Goal: Information Seeking & Learning: Learn about a topic

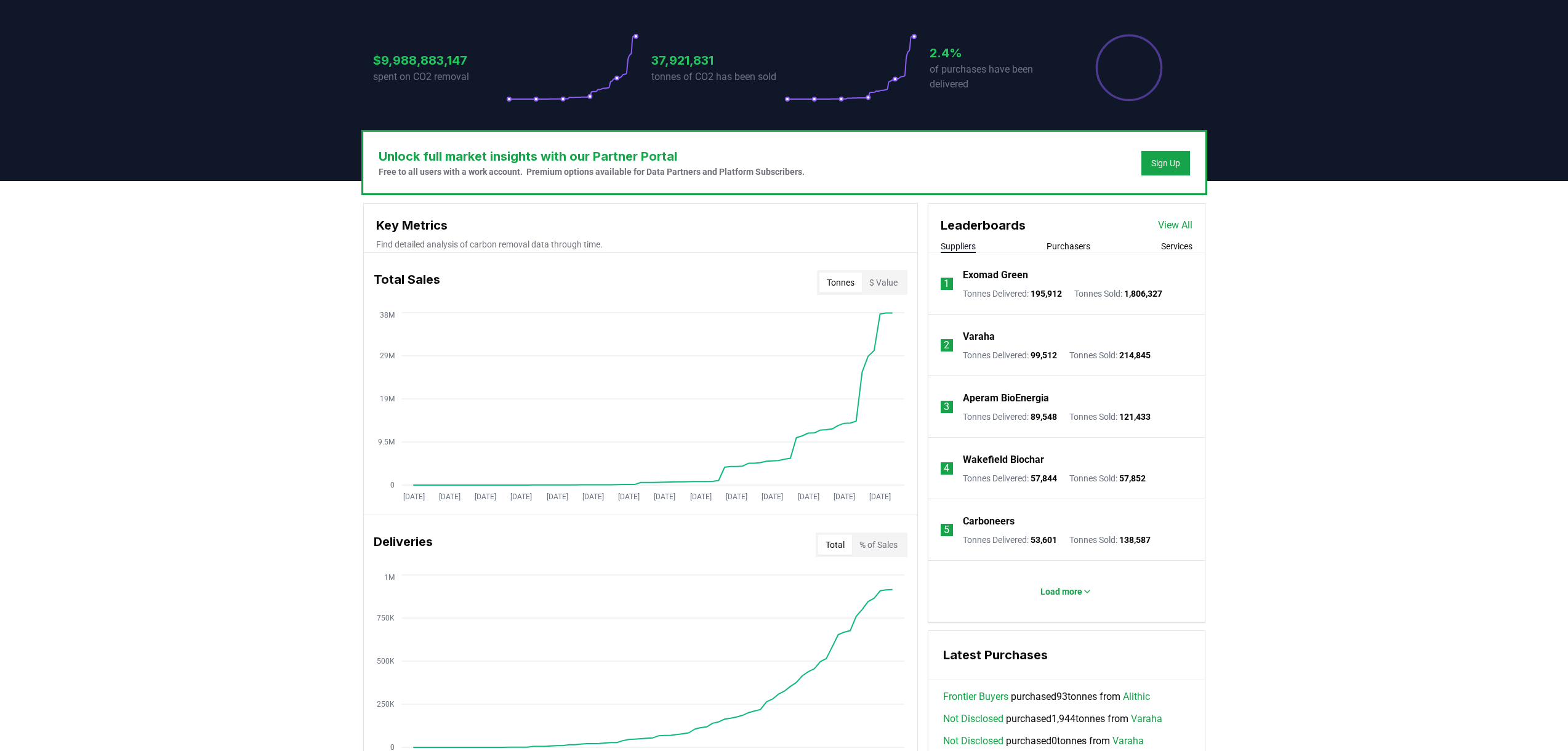
scroll to position [262, 0]
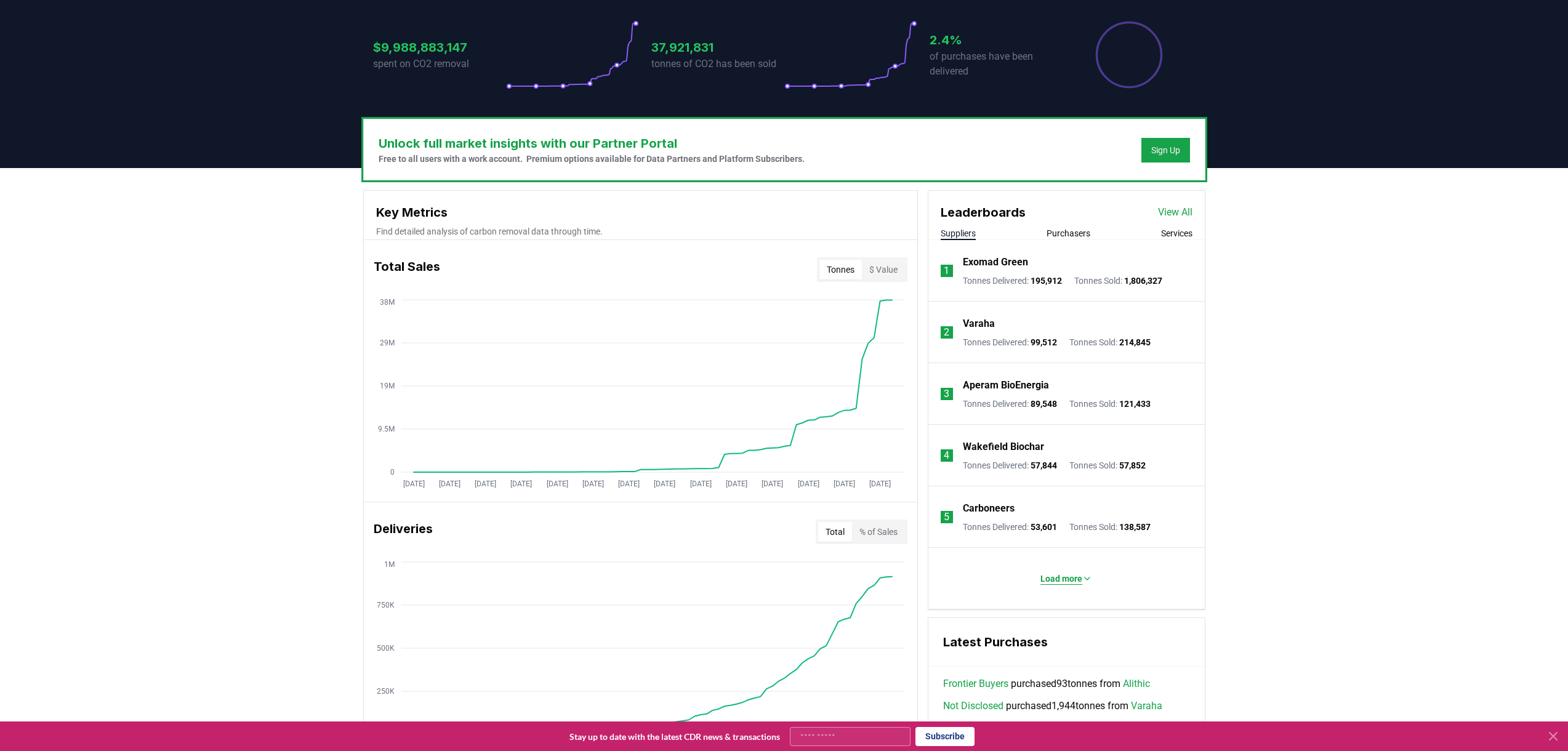
click at [1065, 579] on p "Load more" at bounding box center [1061, 579] width 42 height 12
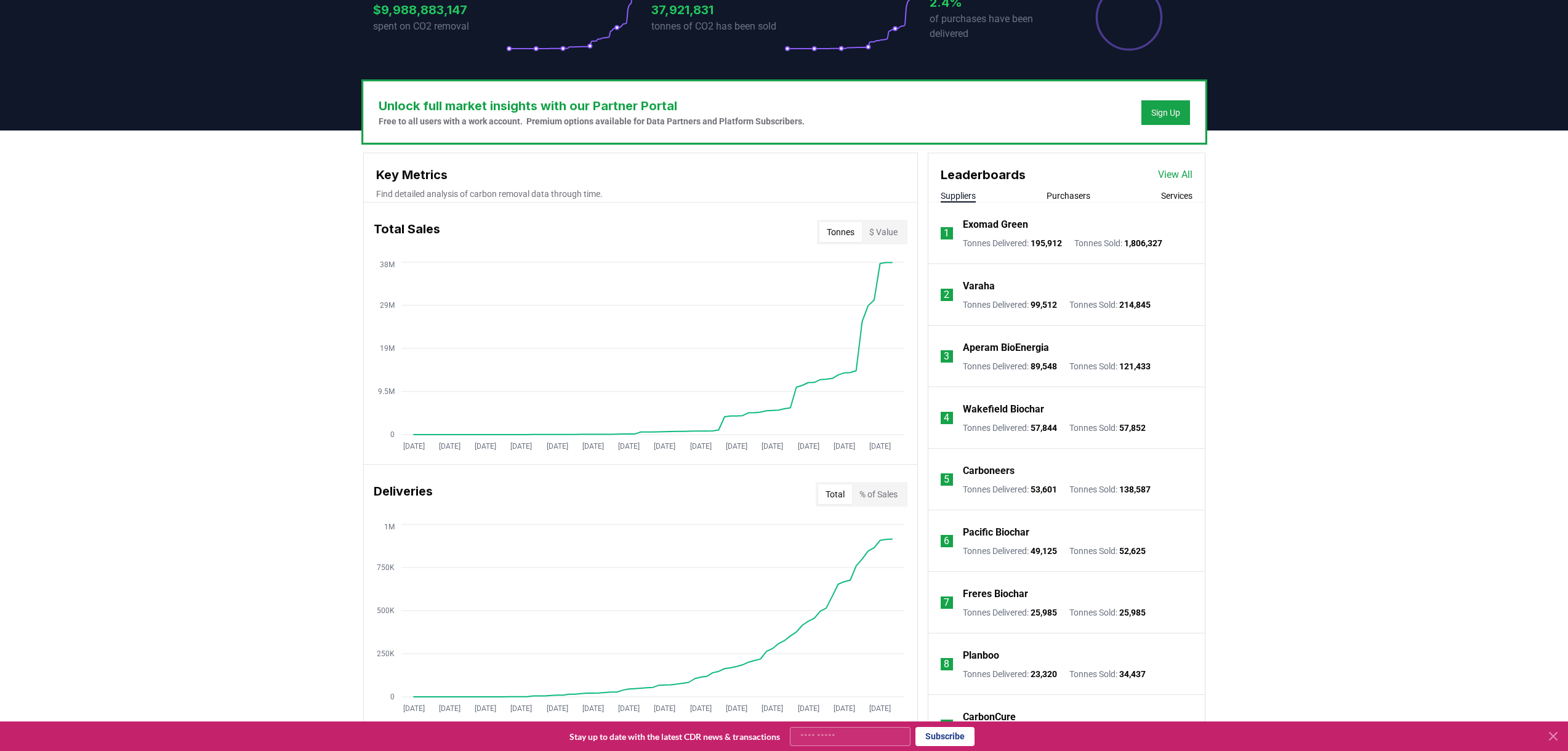
scroll to position [298, 0]
click at [1066, 194] on button "Purchasers" at bounding box center [1069, 196] width 44 height 12
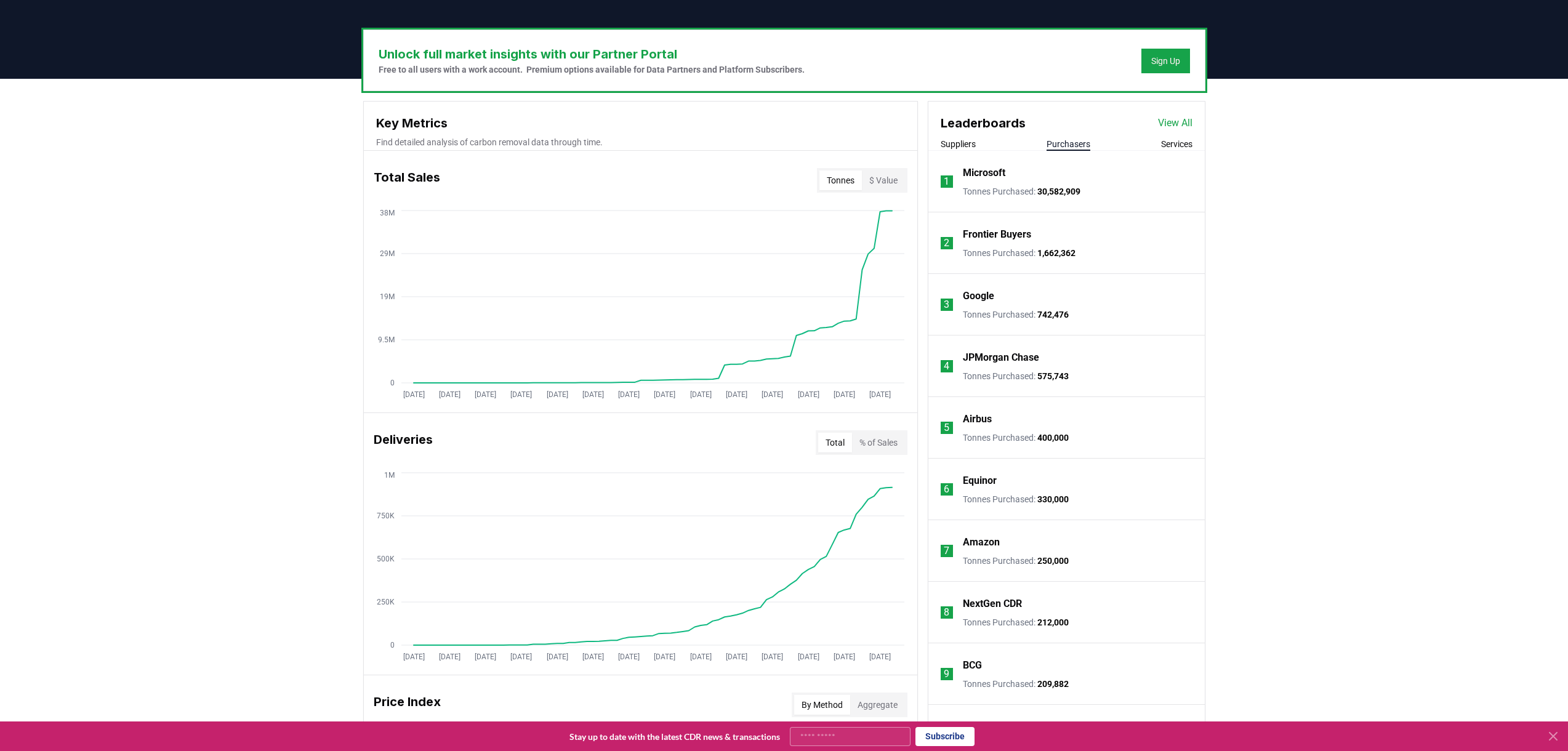
scroll to position [349, 0]
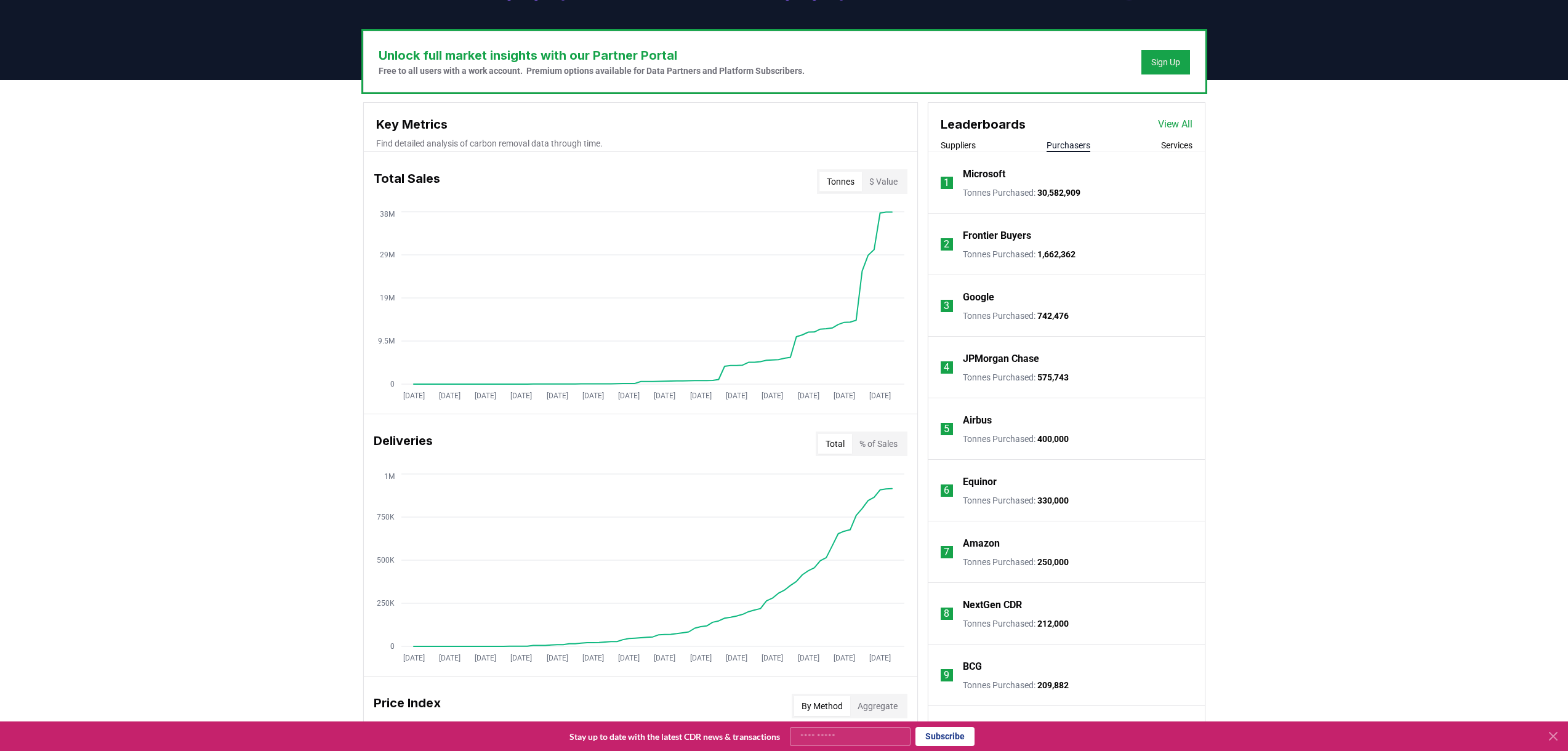
click at [954, 145] on button "Suppliers" at bounding box center [958, 145] width 35 height 12
click at [1060, 143] on button "Purchasers" at bounding box center [1069, 145] width 44 height 12
click at [960, 141] on button "Suppliers" at bounding box center [958, 145] width 35 height 12
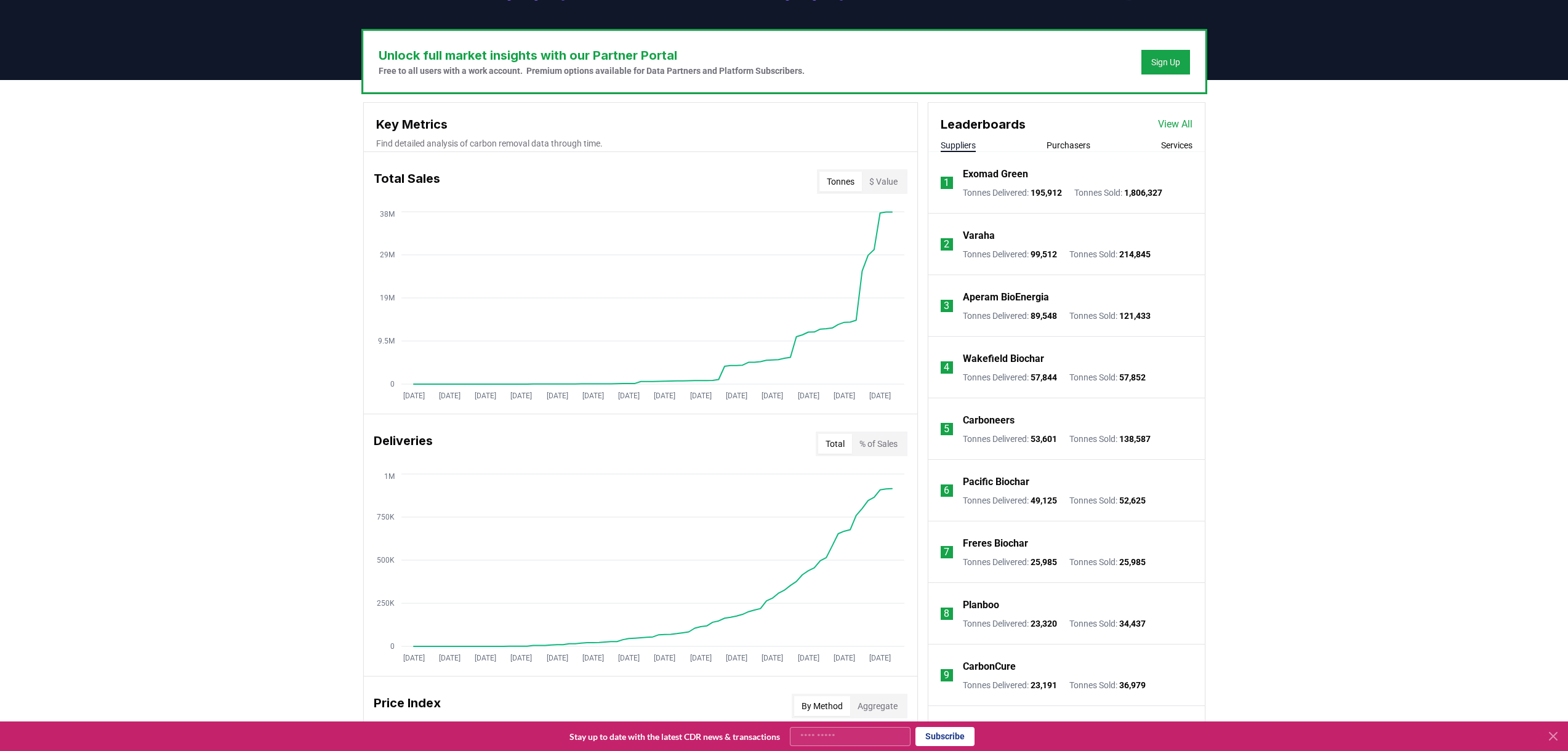
click at [882, 183] on button "$ Value" at bounding box center [883, 182] width 43 height 20
click at [1068, 144] on button "Purchasers" at bounding box center [1069, 145] width 44 height 12
click at [955, 143] on button "Suppliers" at bounding box center [958, 145] width 35 height 12
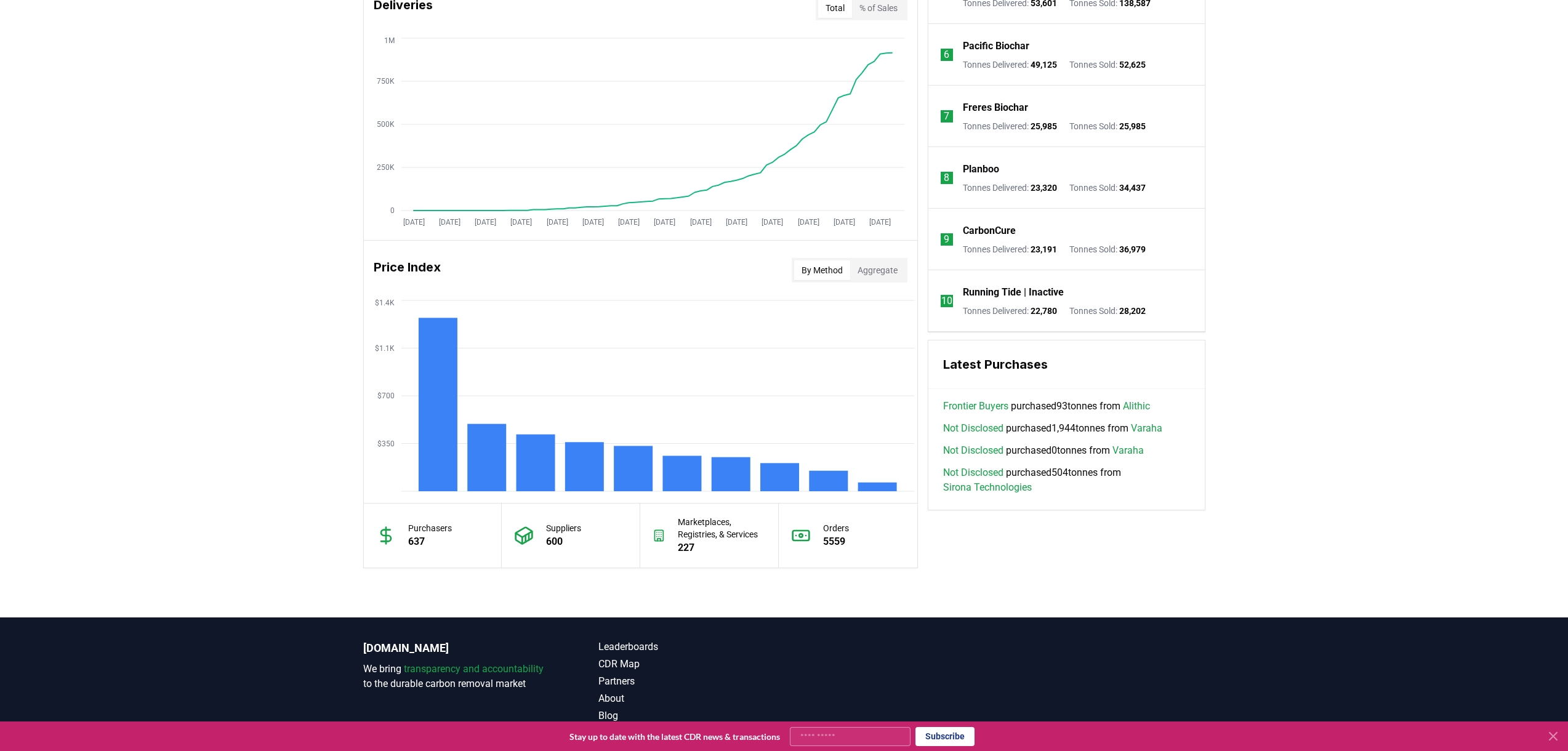
scroll to position [799, 0]
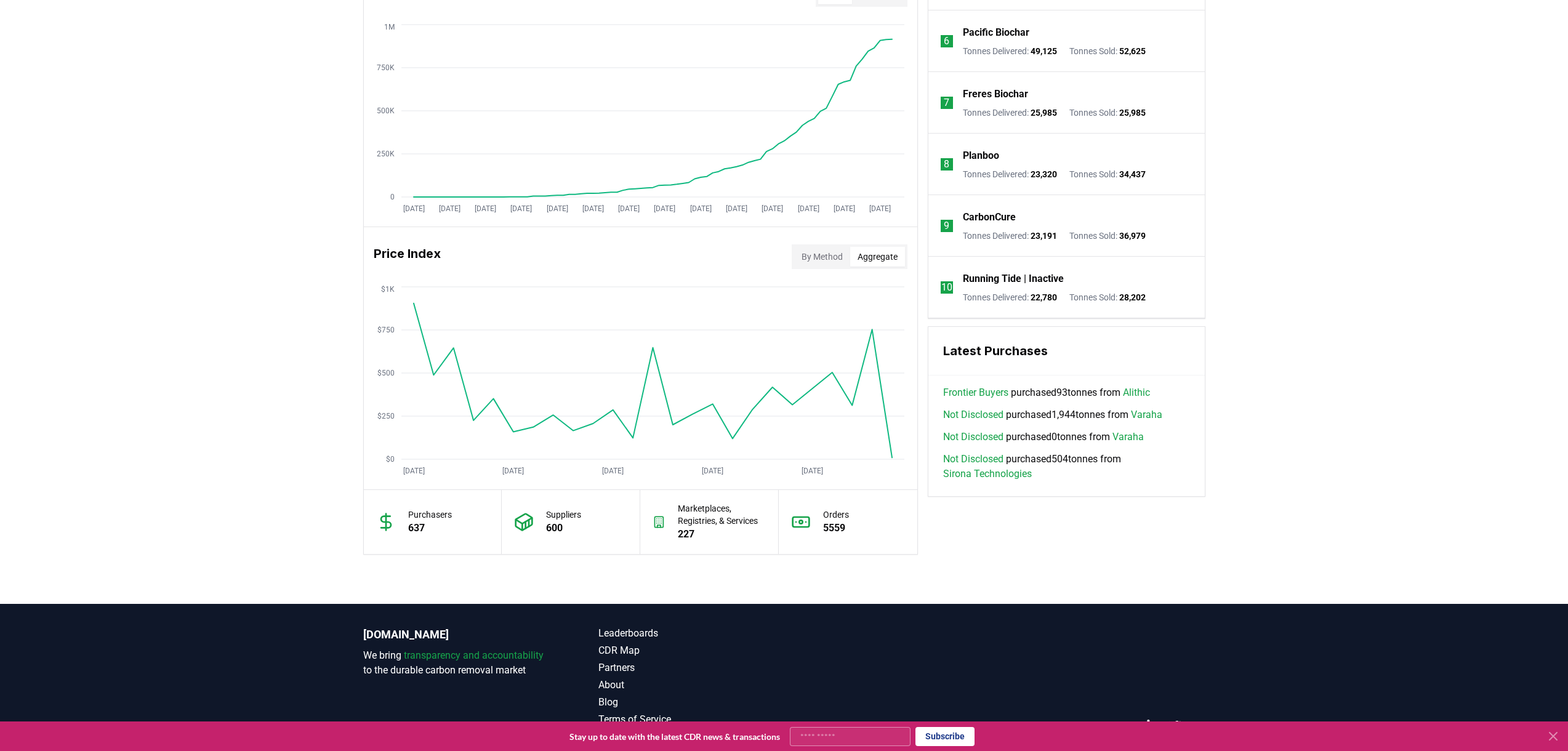
click at [871, 258] on button "Aggregate" at bounding box center [877, 257] width 55 height 20
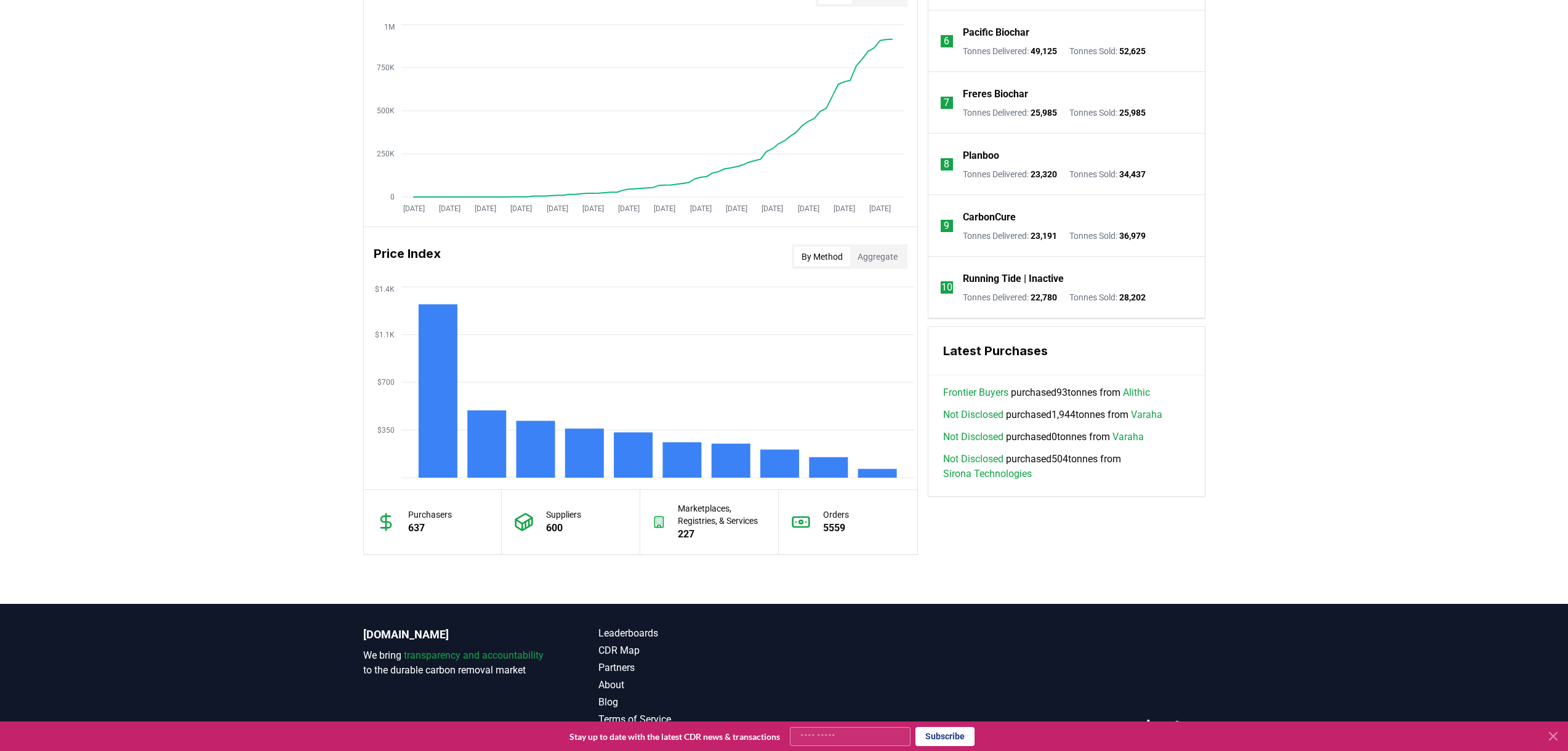
click at [808, 261] on button "By Method" at bounding box center [822, 257] width 56 height 20
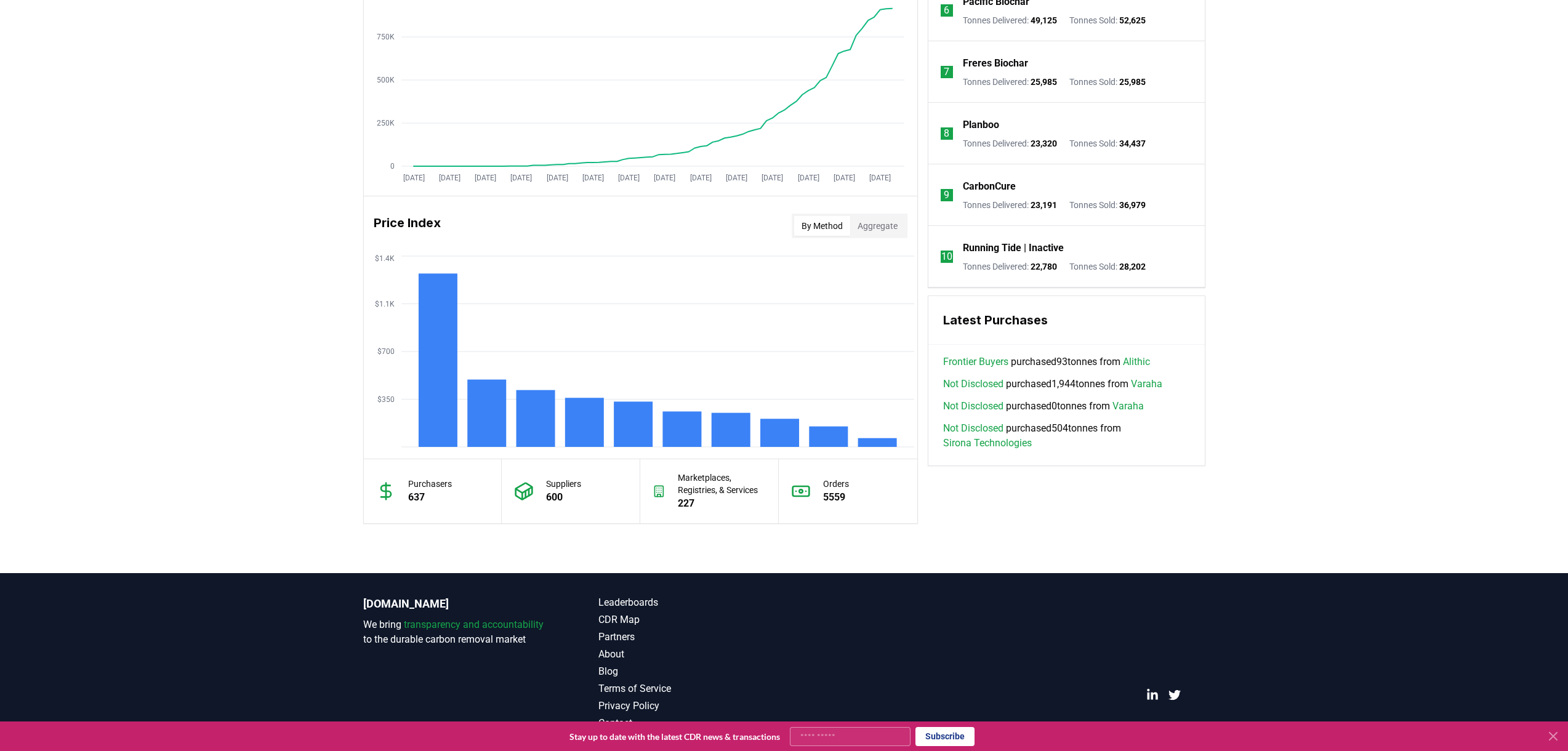
scroll to position [832, 0]
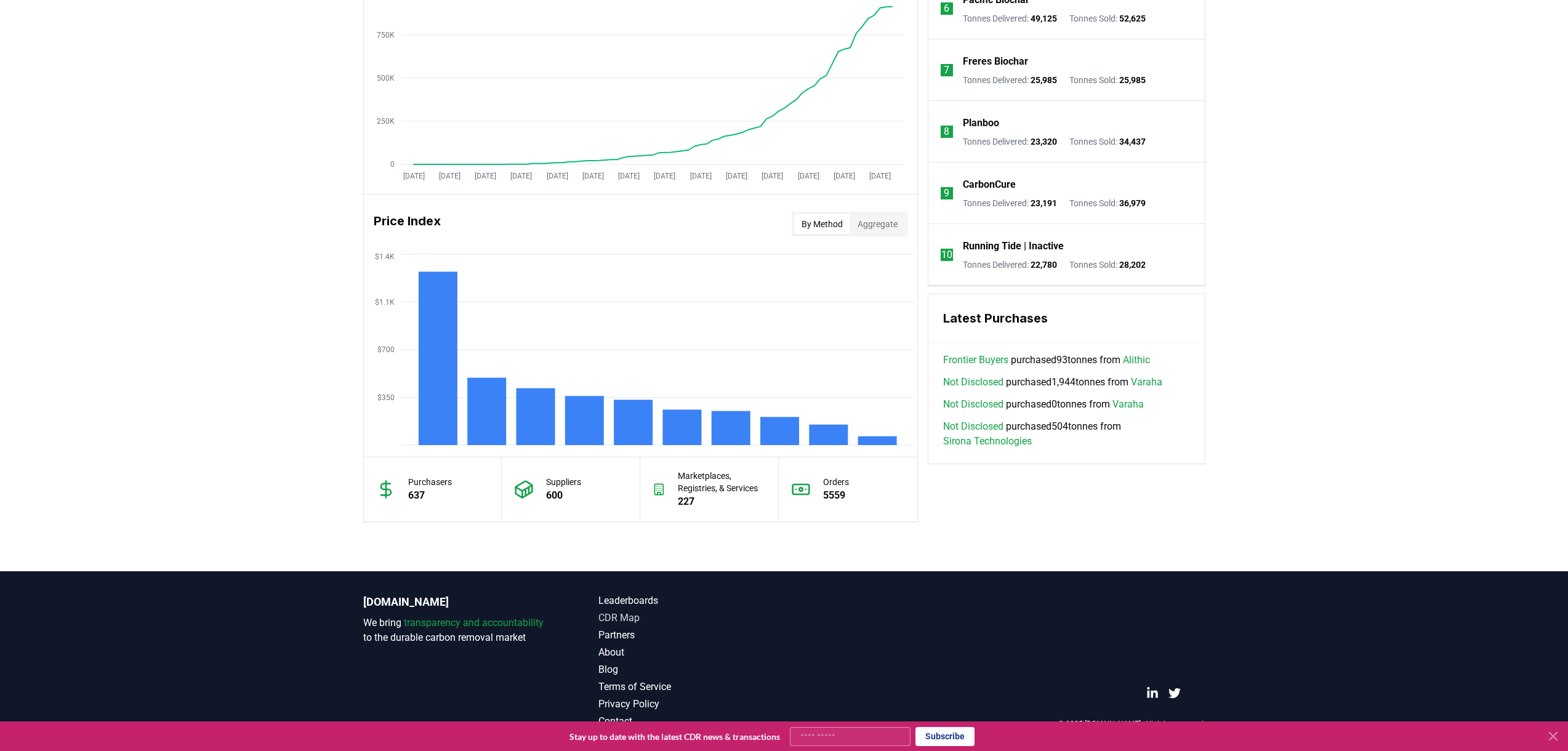
click at [631, 618] on link "CDR Map" at bounding box center [691, 618] width 186 height 15
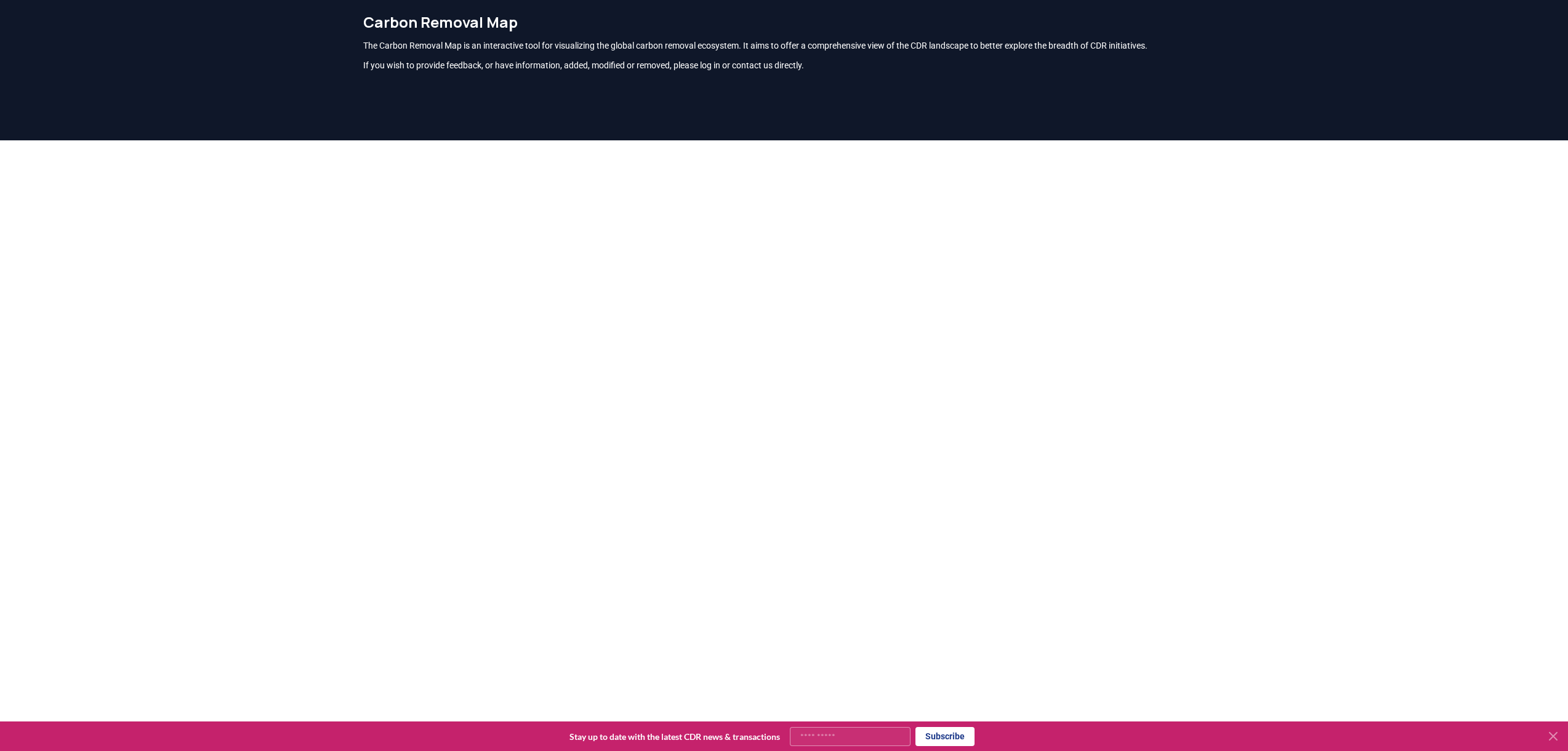
scroll to position [146, 0]
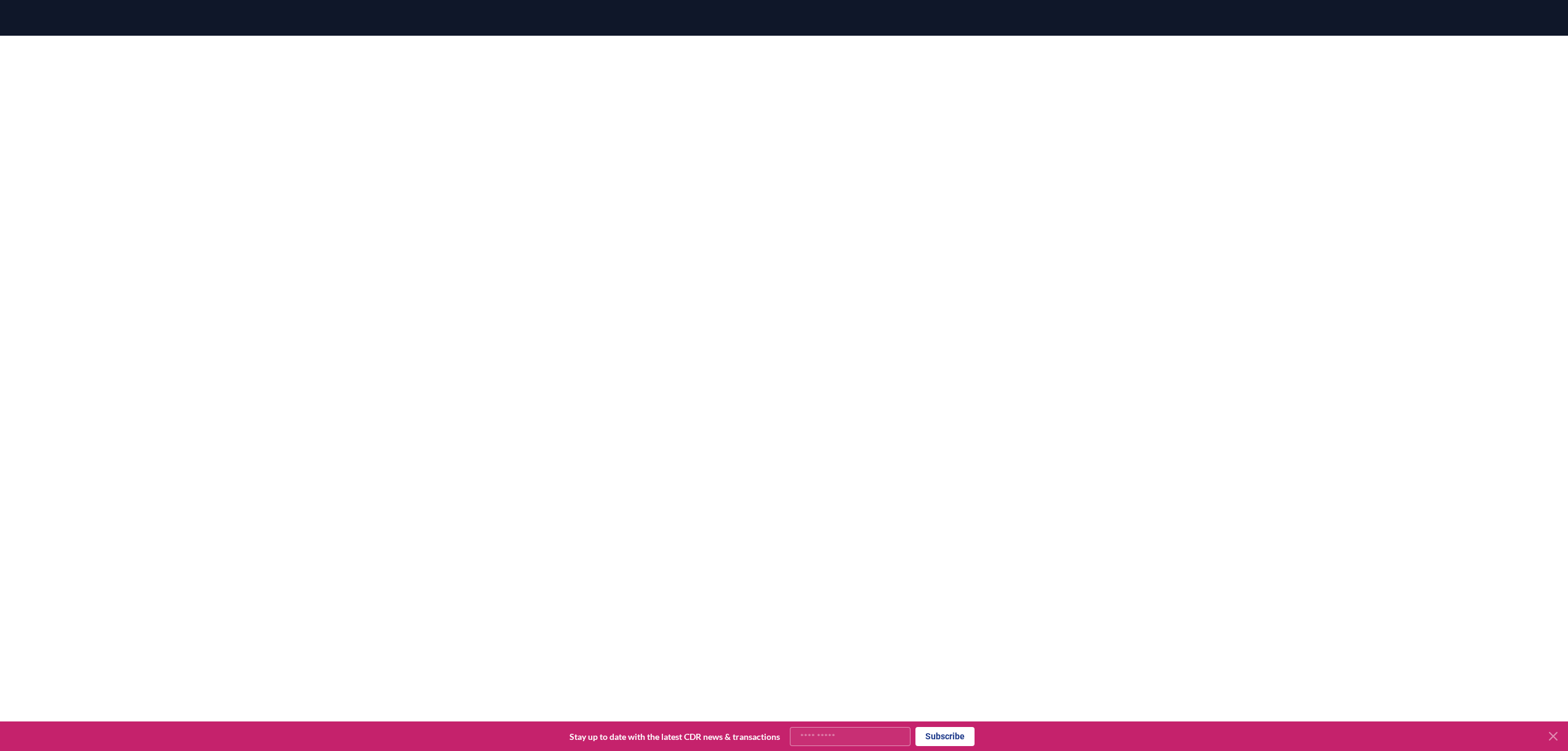
click at [1389, 376] on div at bounding box center [784, 343] width 1568 height 616
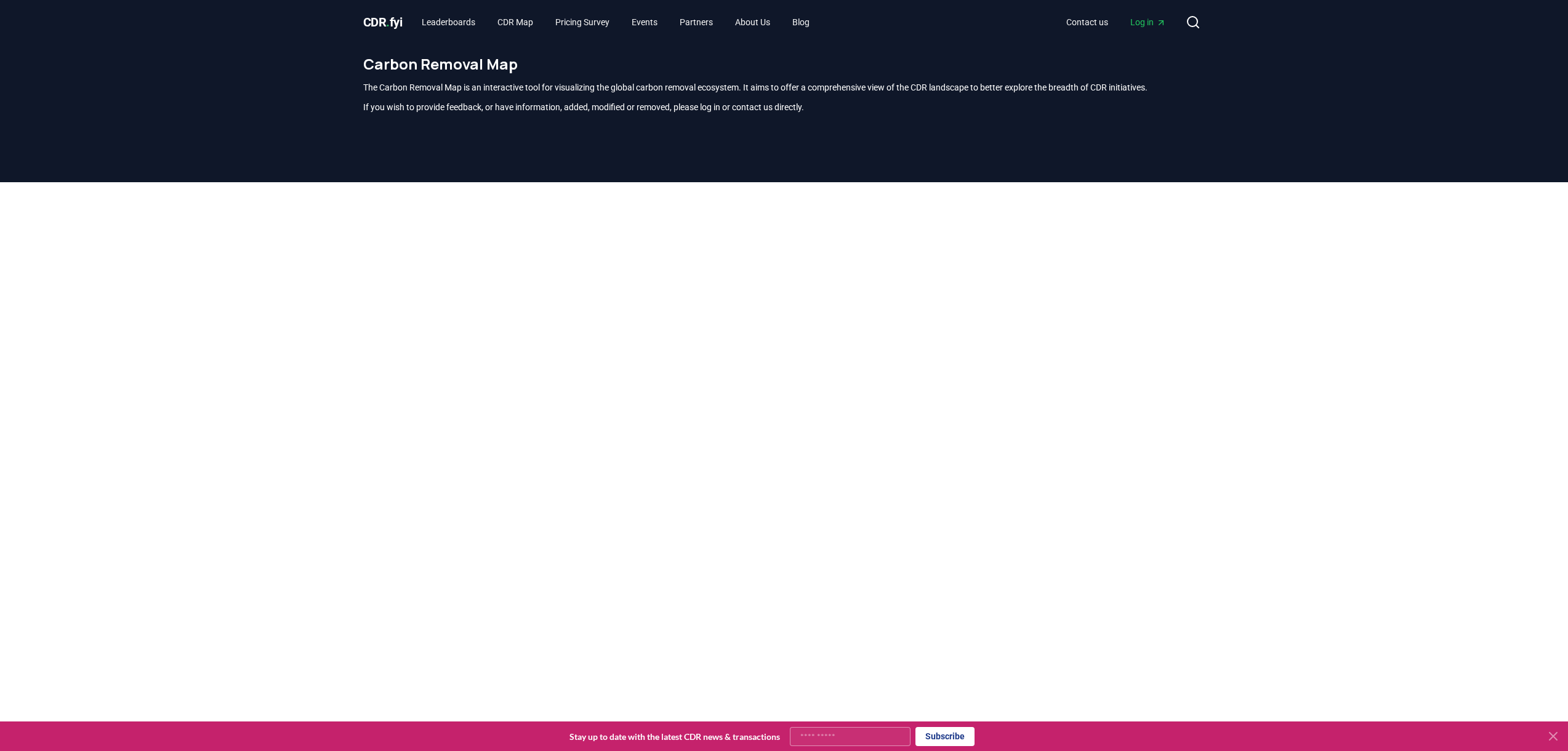
scroll to position [8, 0]
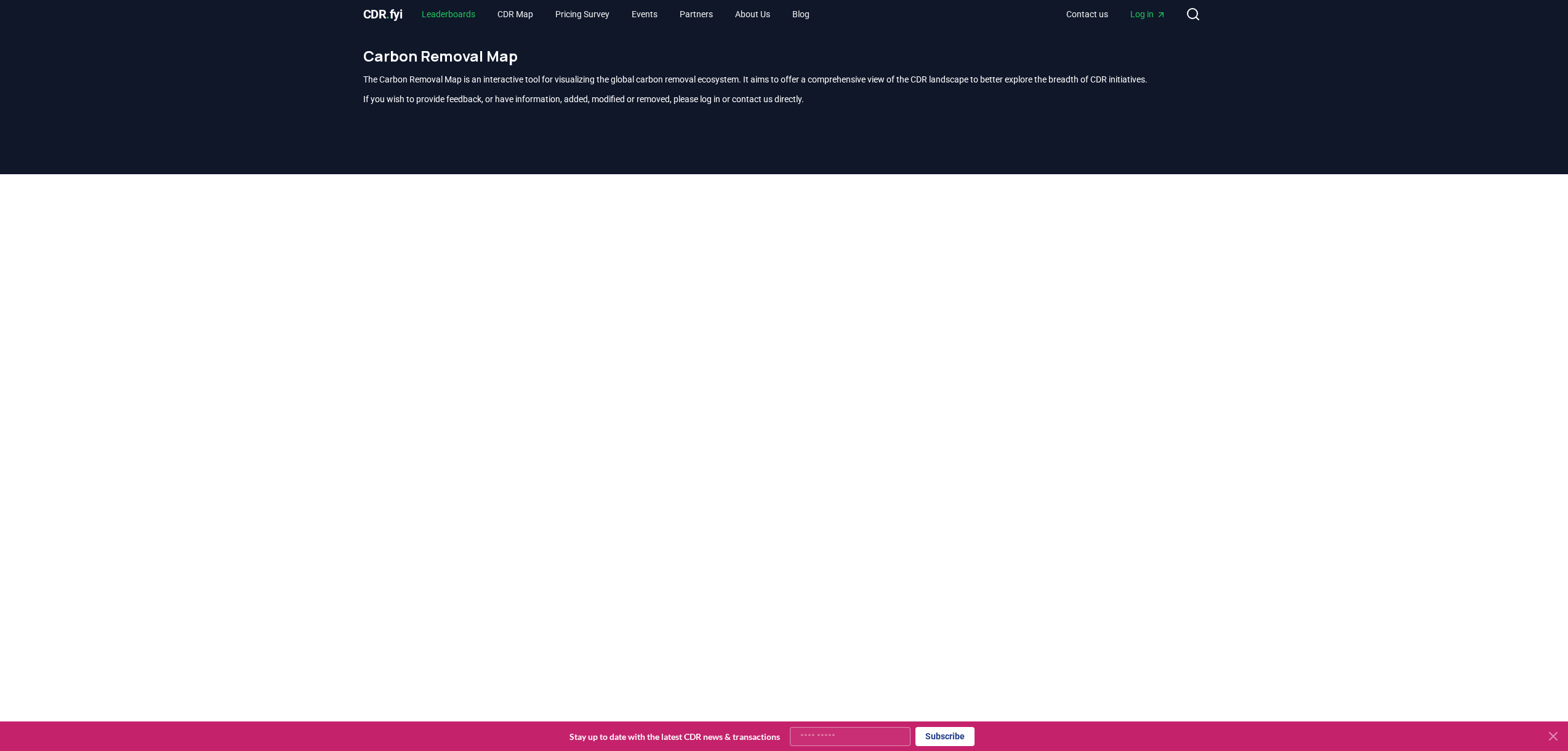
click at [459, 14] on link "Leaderboards" at bounding box center [448, 14] width 73 height 22
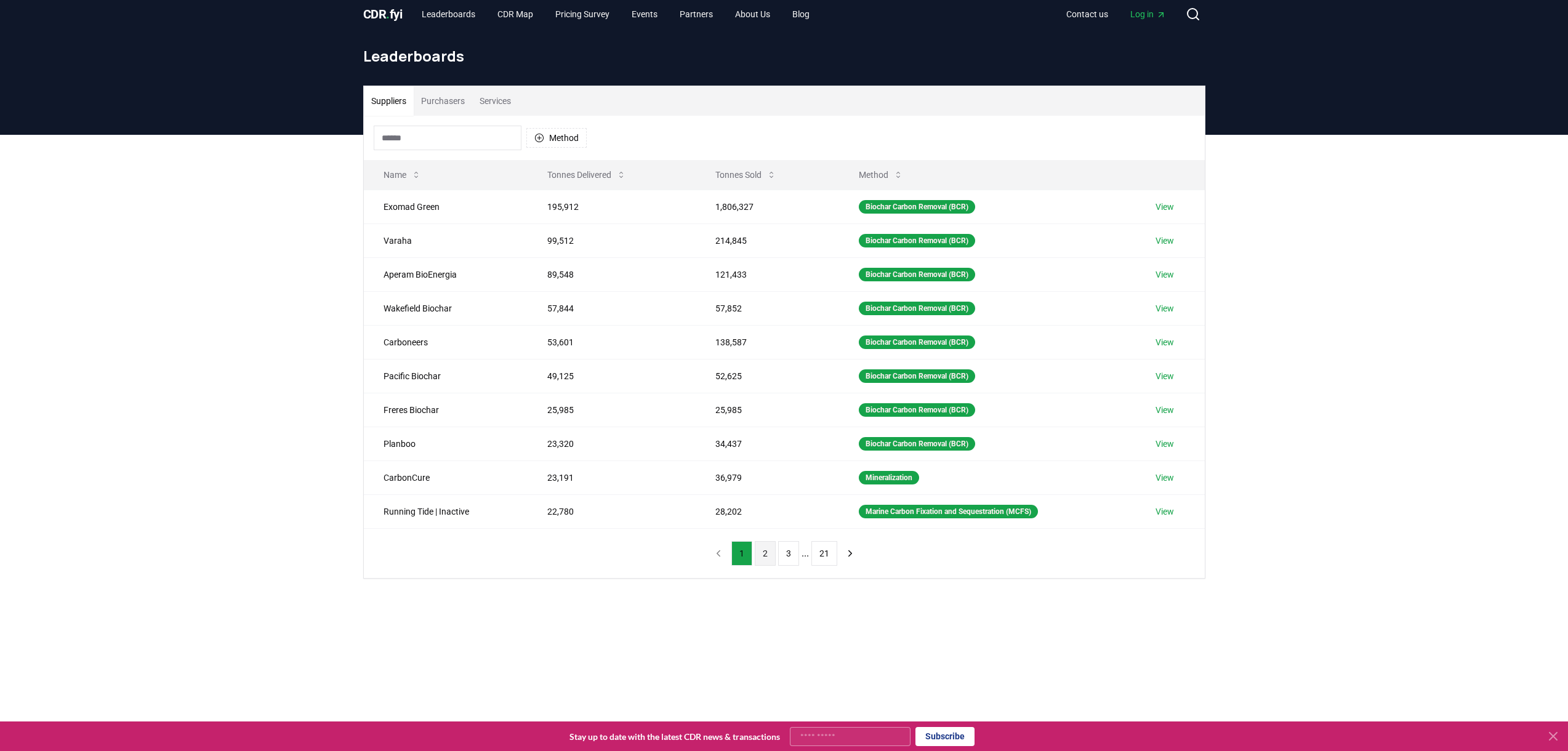
click at [761, 556] on button "2" at bounding box center [765, 554] width 21 height 25
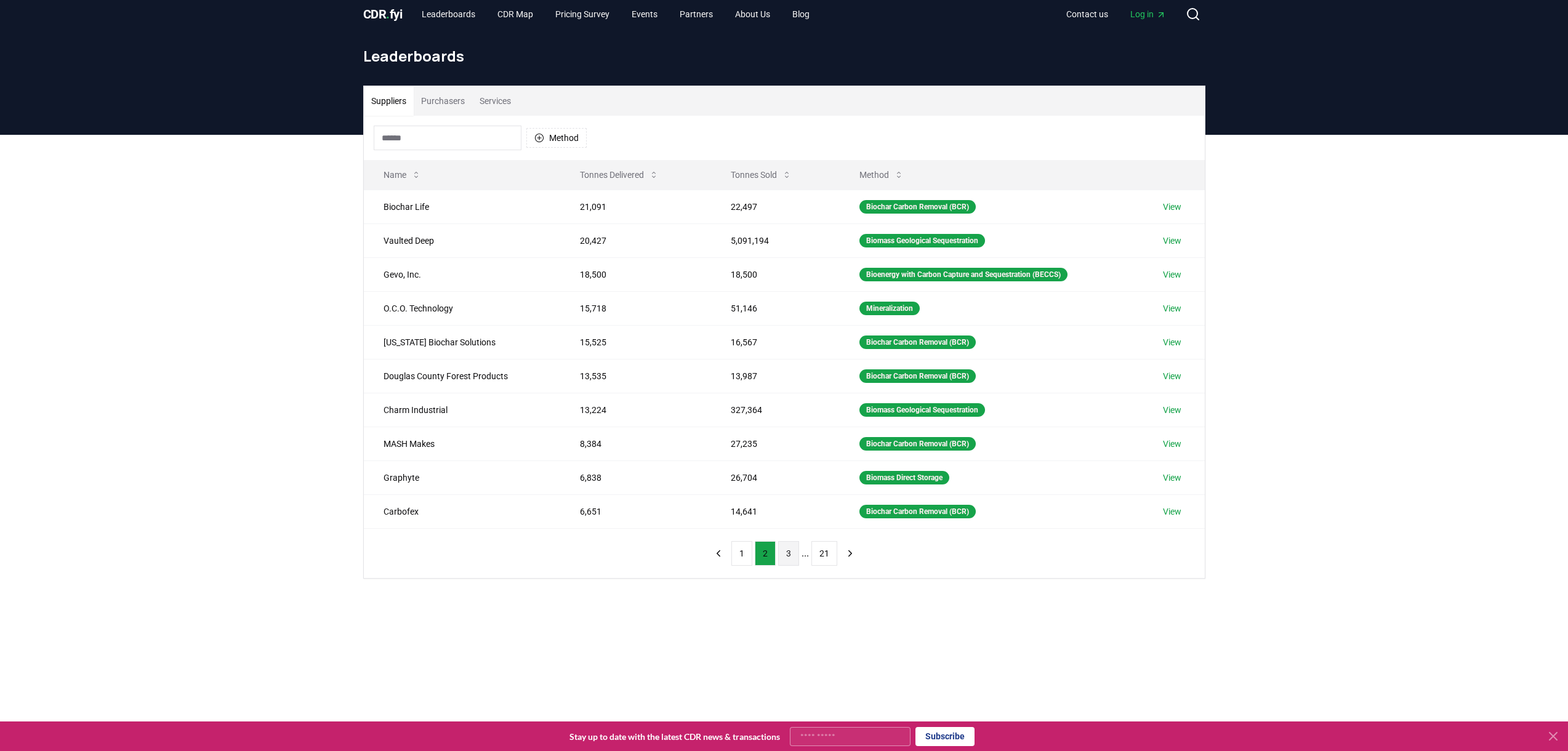
click at [789, 552] on button "3" at bounding box center [789, 554] width 21 height 25
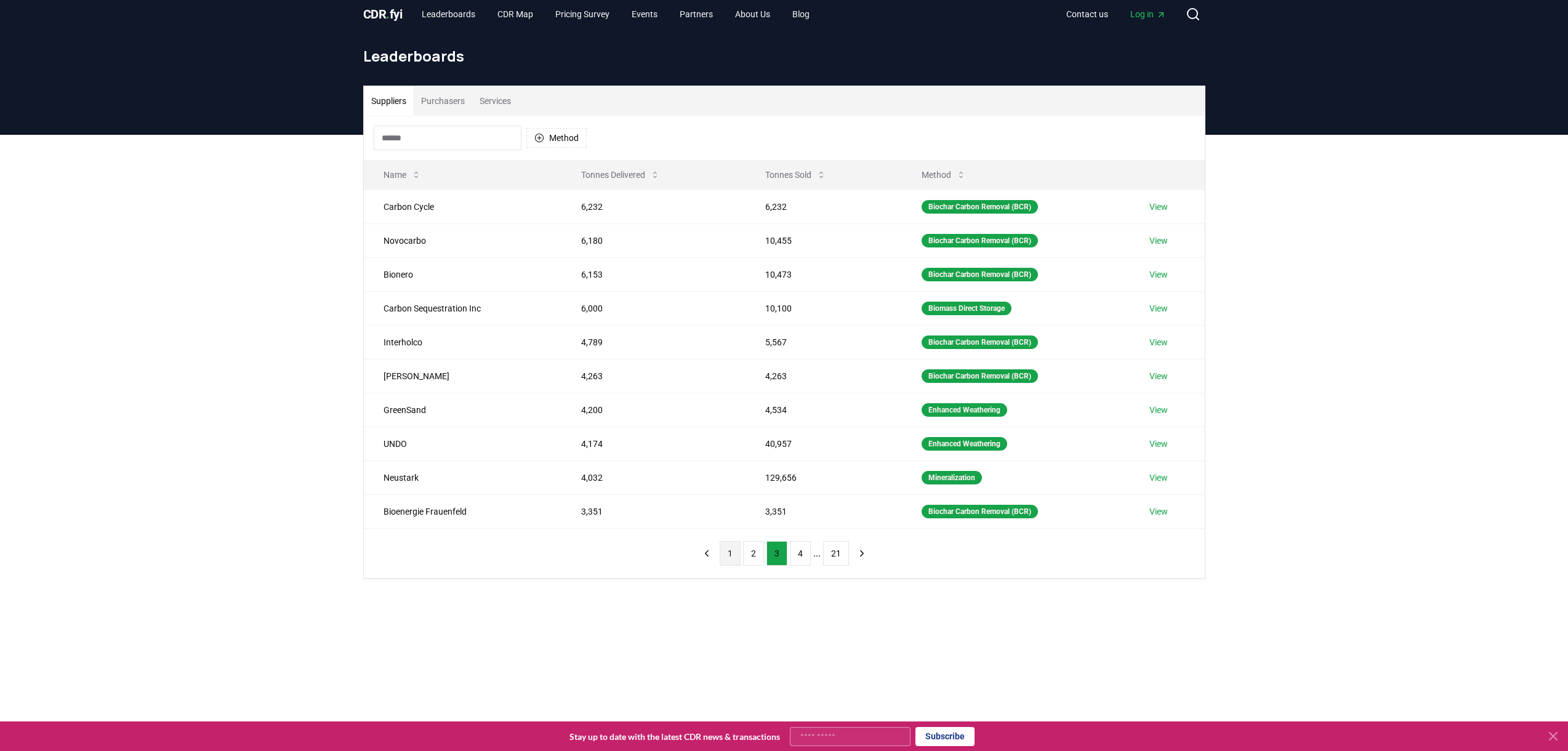
click at [724, 553] on button "1" at bounding box center [730, 554] width 21 height 25
